Goal: Transaction & Acquisition: Book appointment/travel/reservation

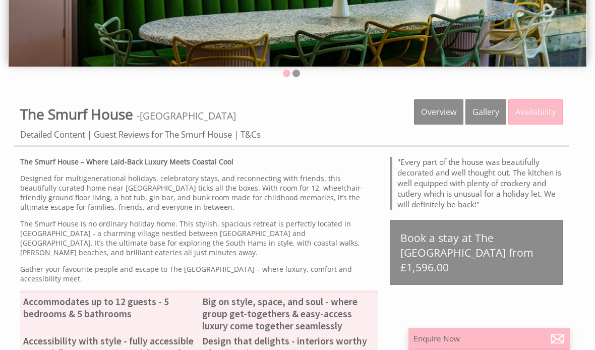
scroll to position [214, 0]
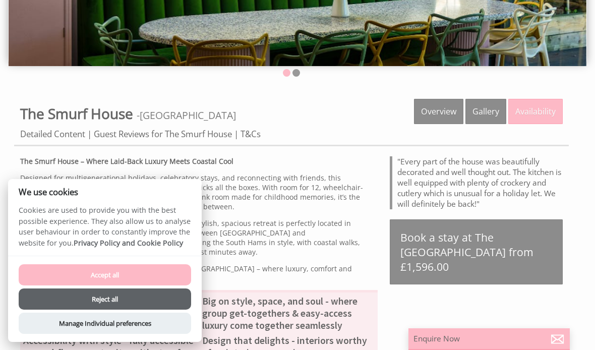
click at [111, 286] on button "Accept all" at bounding box center [105, 274] width 173 height 21
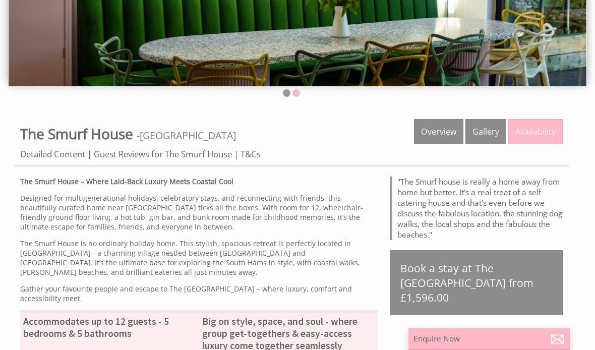
scroll to position [195, 0]
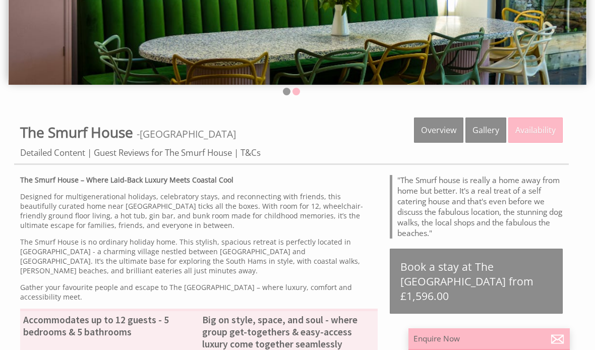
click at [540, 131] on link "Availability" at bounding box center [536, 130] width 54 height 25
